Goal: Transaction & Acquisition: Register for event/course

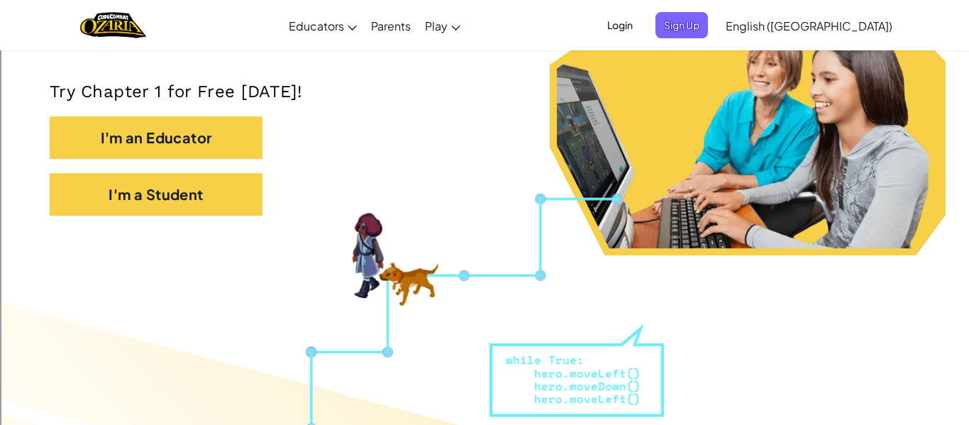
scroll to position [291, 0]
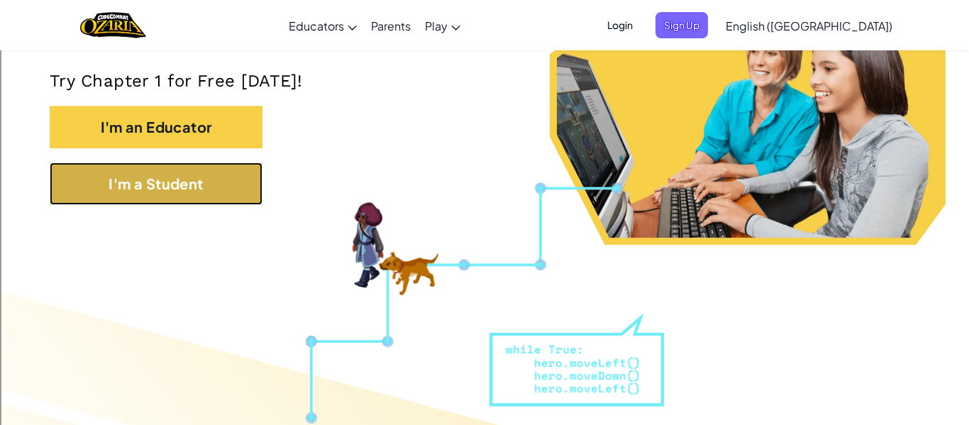
click at [225, 193] on button "I'm a Student" at bounding box center [156, 183] width 213 height 43
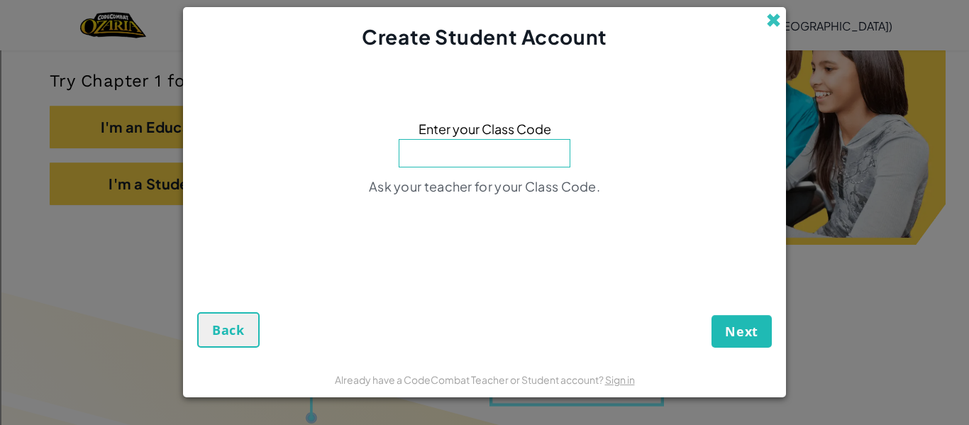
click at [768, 20] on span at bounding box center [773, 20] width 15 height 15
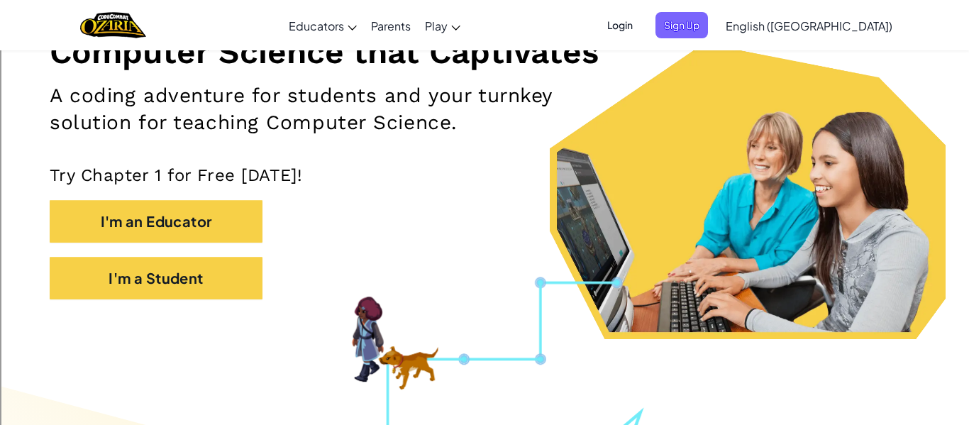
scroll to position [196, 0]
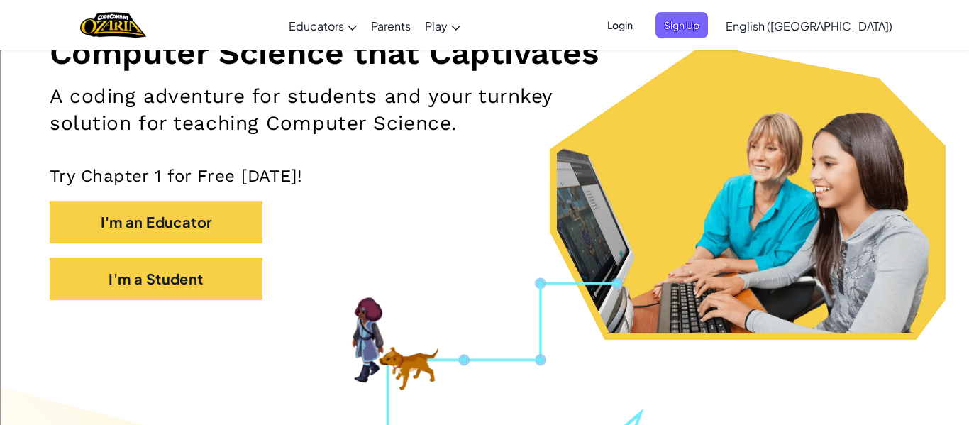
click at [641, 24] on span "Login" at bounding box center [619, 25] width 43 height 26
